Goal: Find specific page/section: Find specific page/section

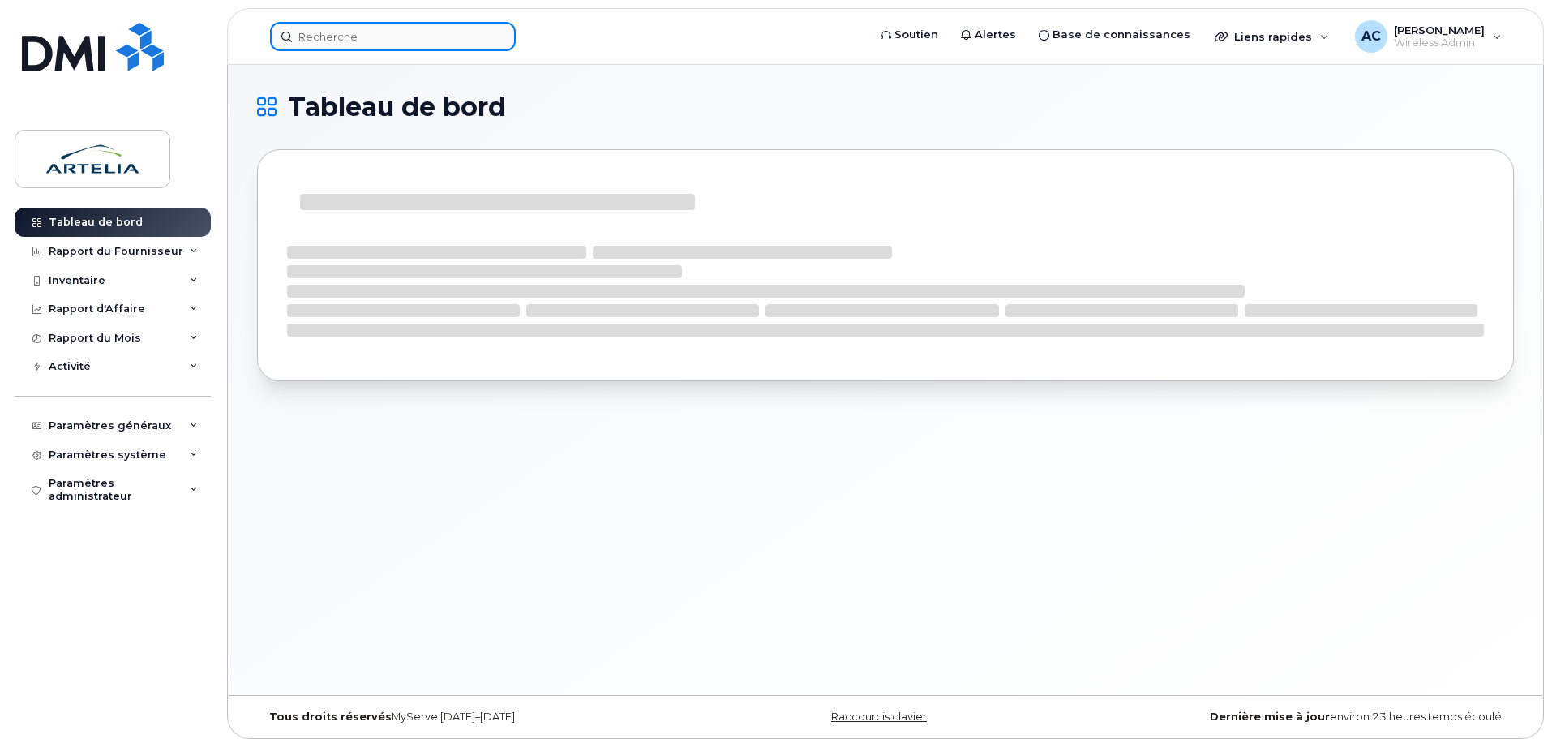
click at [324, 38] on input at bounding box center [393, 36] width 246 height 29
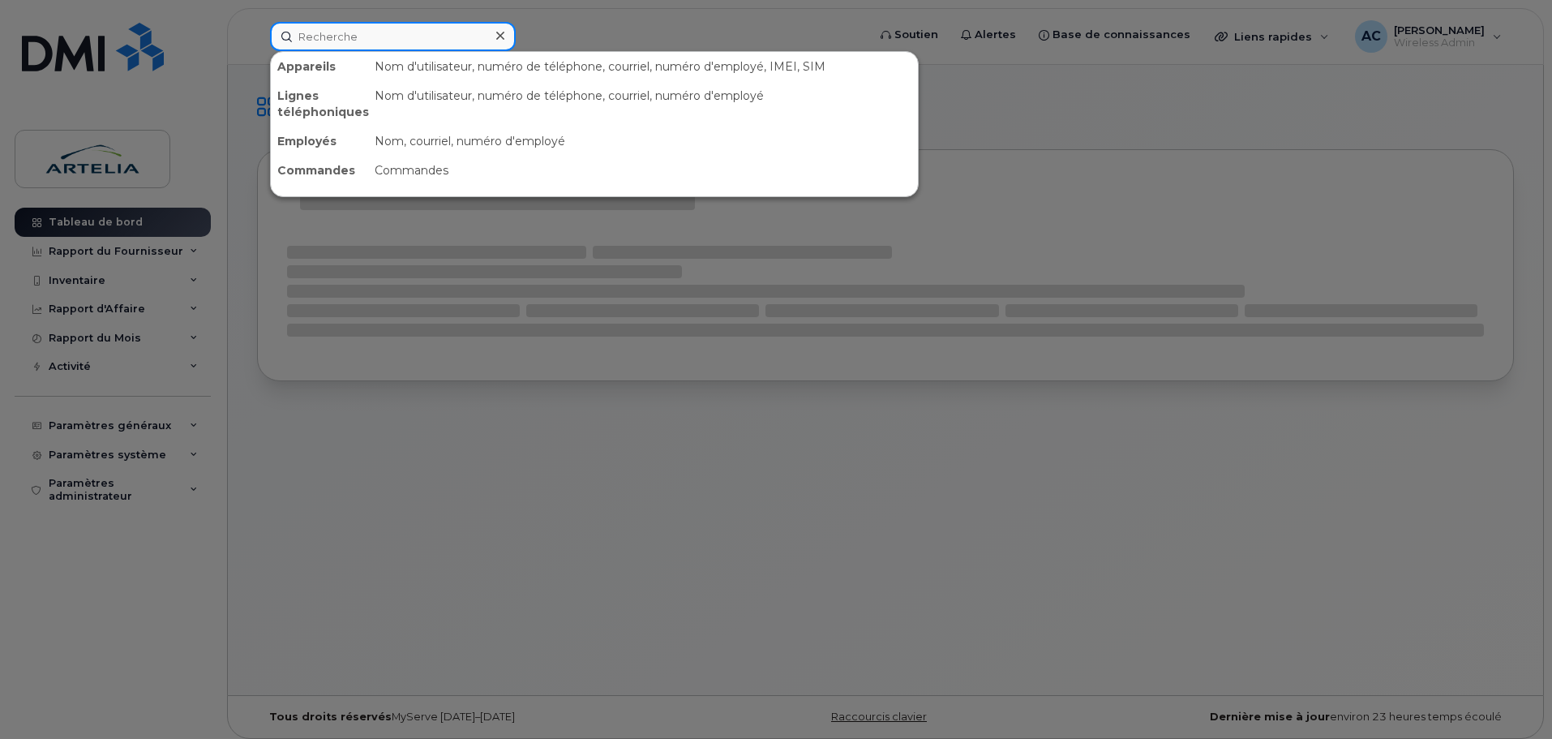
paste input "4384535377"
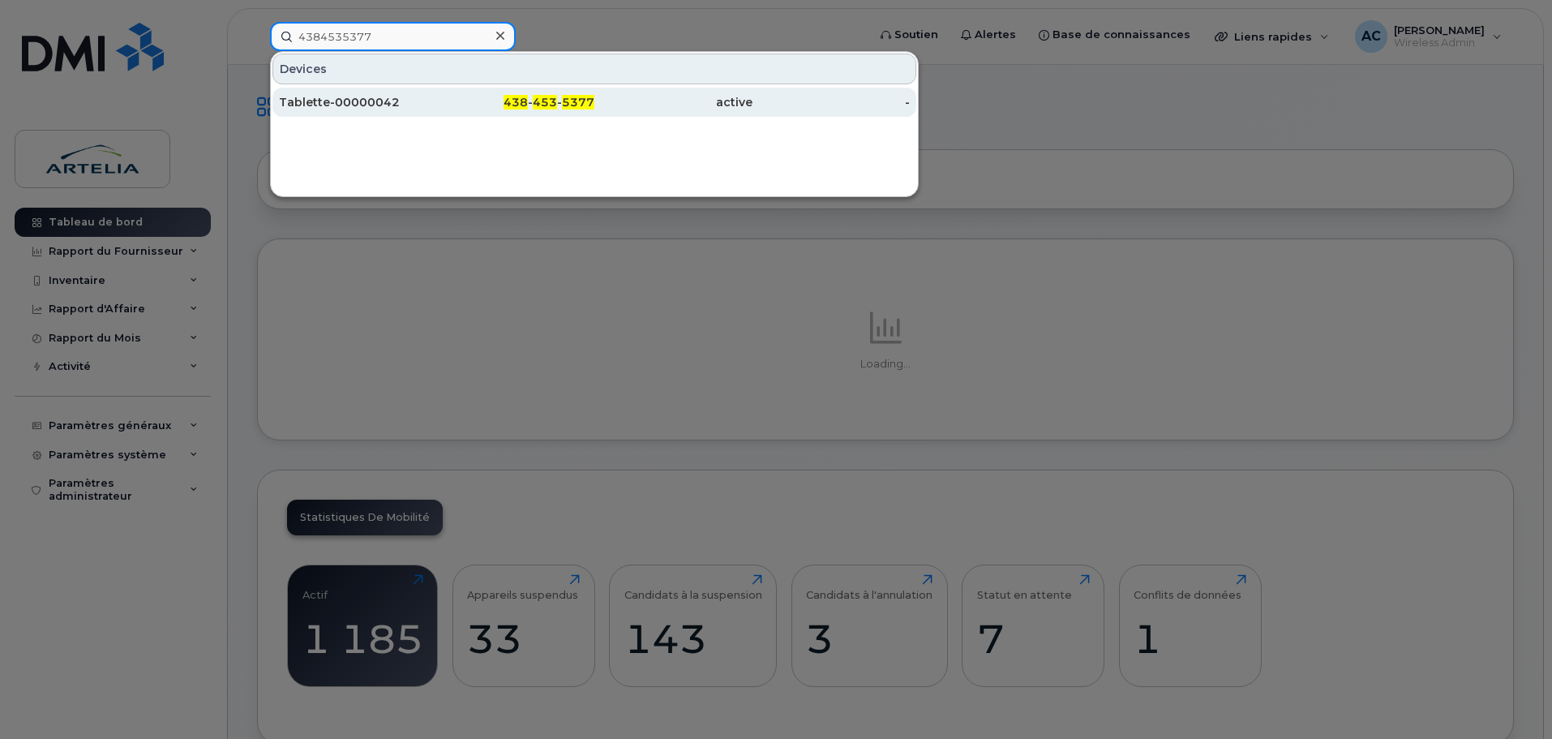
type input "4384535377"
click at [333, 99] on div "Tablette-00000042" at bounding box center [358, 102] width 158 height 16
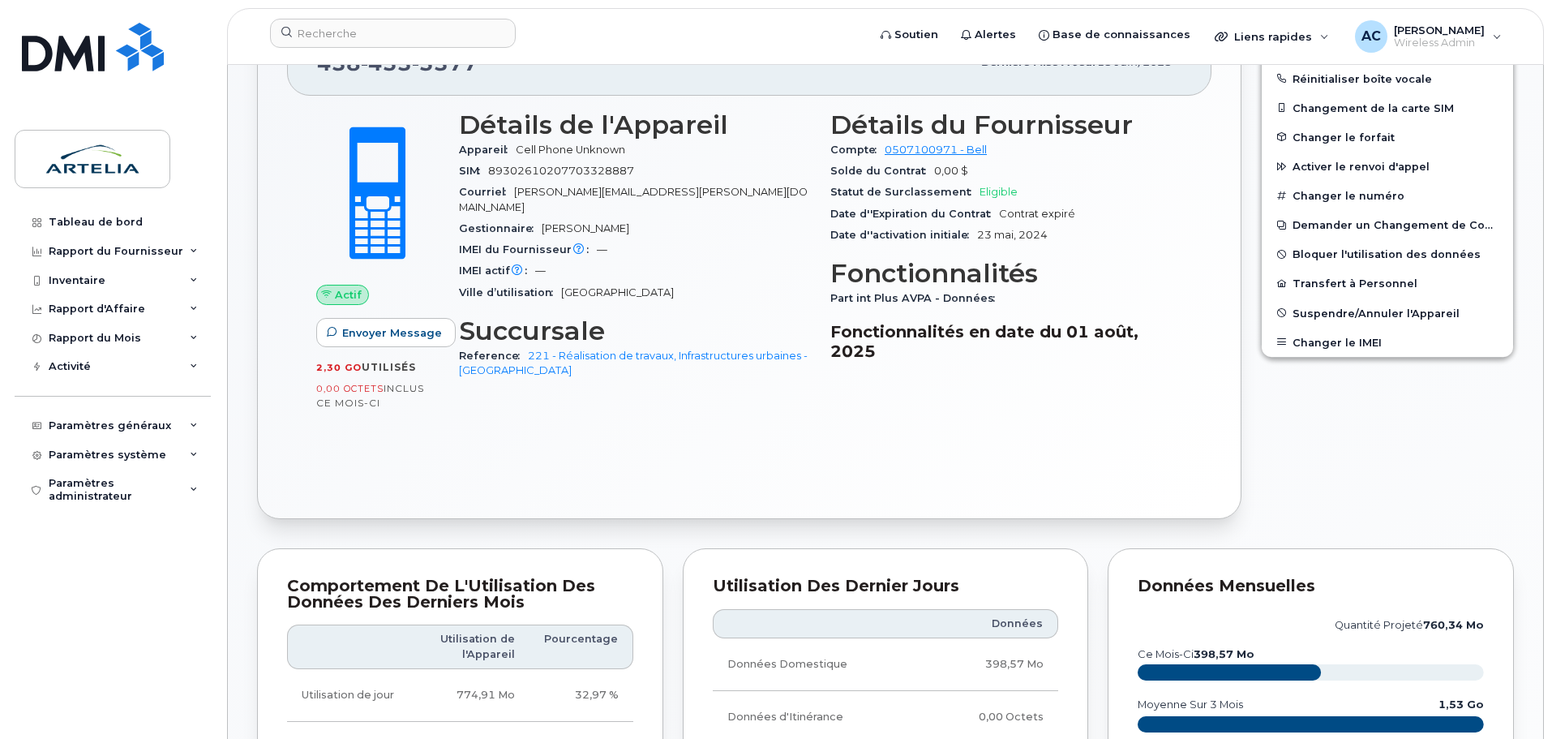
scroll to position [162, 0]
